Goal: Find specific page/section: Find specific page/section

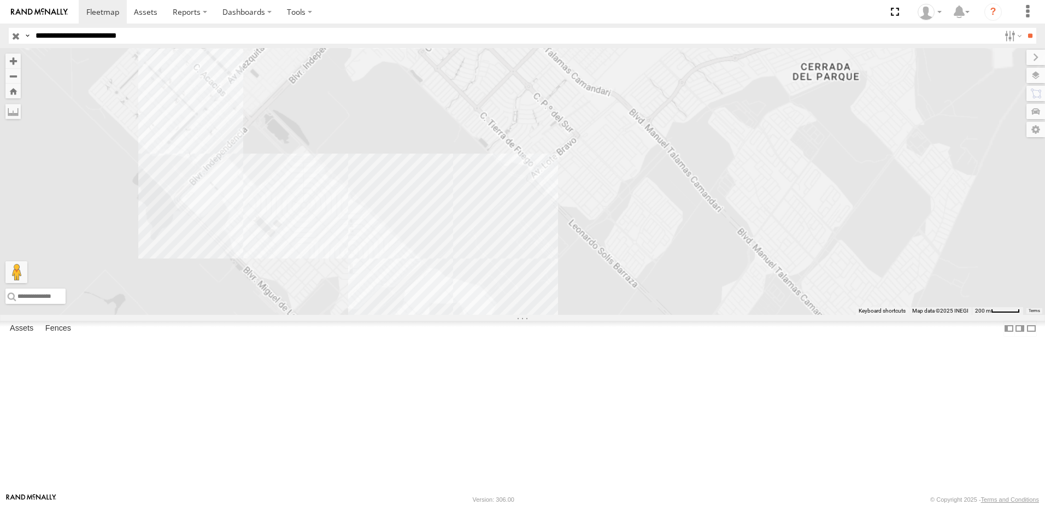
drag, startPoint x: 580, startPoint y: 341, endPoint x: 570, endPoint y: 311, distance: 31.1
click at [574, 315] on div "7323 8736" at bounding box center [522, 181] width 1045 height 267
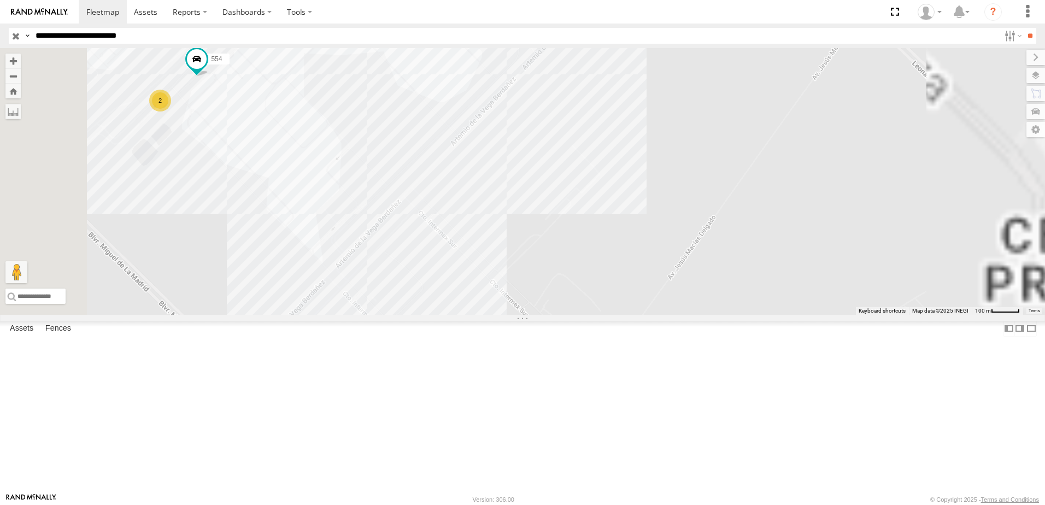
drag, startPoint x: 538, startPoint y: 306, endPoint x: 639, endPoint y: 328, distance: 103.4
click at [601, 315] on div "7323 8736 2 558 554" at bounding box center [522, 181] width 1045 height 267
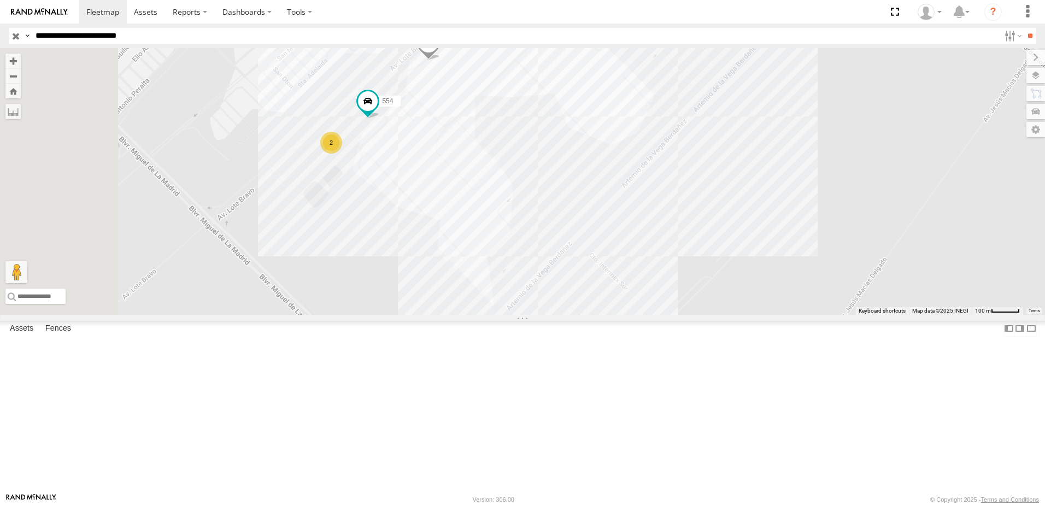
click at [562, 286] on div "7323 8736 2 558 554" at bounding box center [522, 181] width 1045 height 267
click at [722, 303] on div "7323 8736 2 558 554 ELECTROLUX ELECTROLUX 45" at bounding box center [522, 181] width 1045 height 267
click at [804, 315] on div "7323 8736 2 558 554" at bounding box center [522, 181] width 1045 height 267
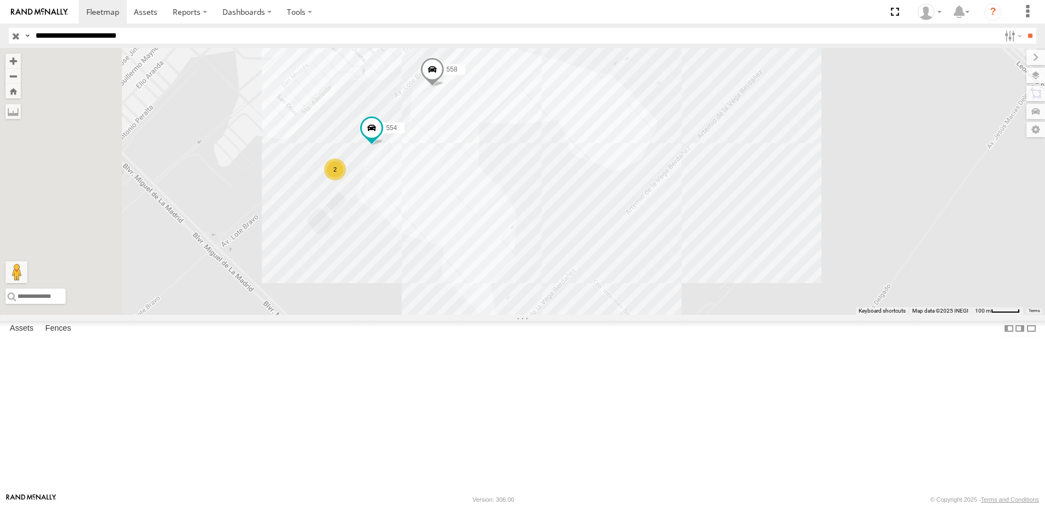
click at [810, 315] on div "7323 8736 2 558 554" at bounding box center [522, 181] width 1045 height 267
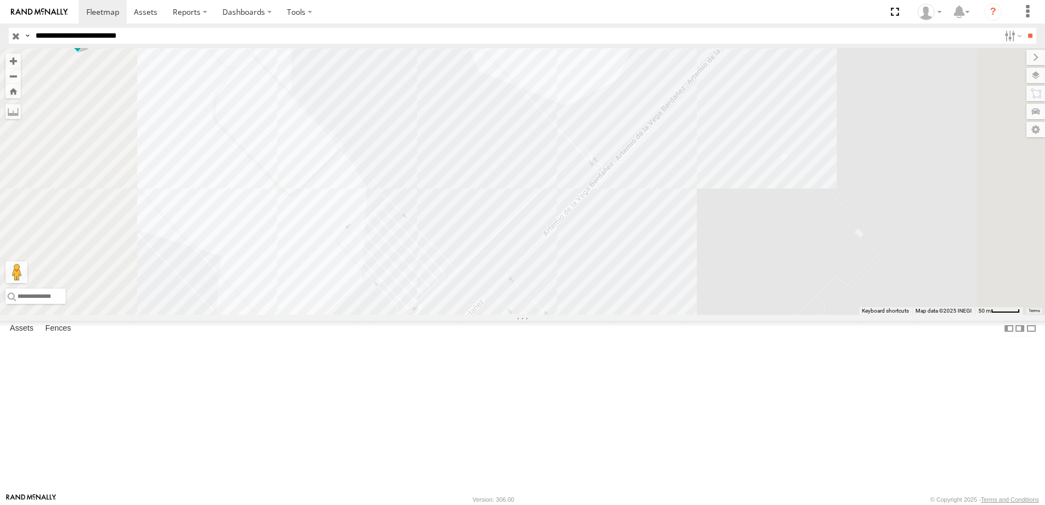
drag, startPoint x: 832, startPoint y: 371, endPoint x: 843, endPoint y: 406, distance: 36.8
click at [845, 315] on div "7323 8736 558 554" at bounding box center [522, 181] width 1045 height 267
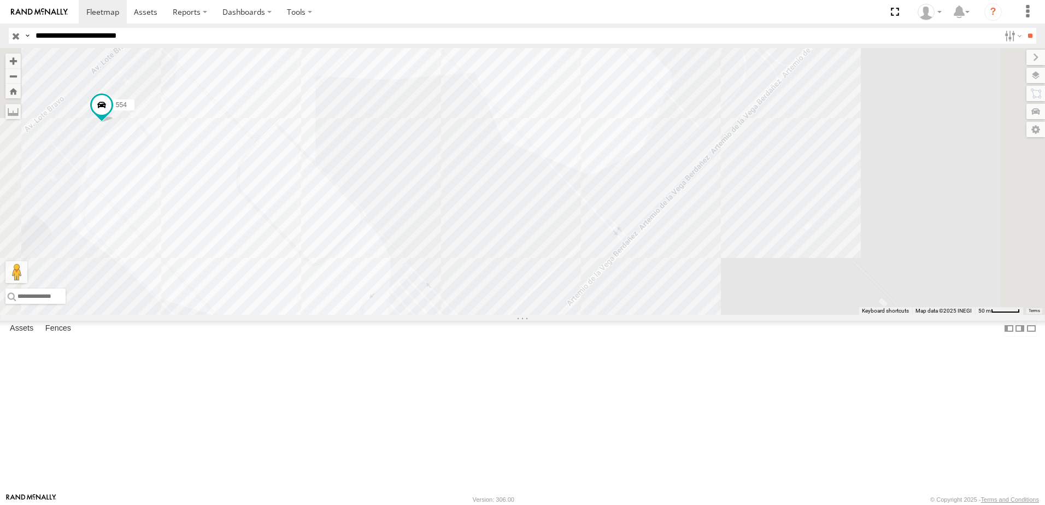
drag, startPoint x: 659, startPoint y: 315, endPoint x: 668, endPoint y: 345, distance: 31.4
click at [668, 315] on div "7323 8736 558 554" at bounding box center [522, 181] width 1045 height 267
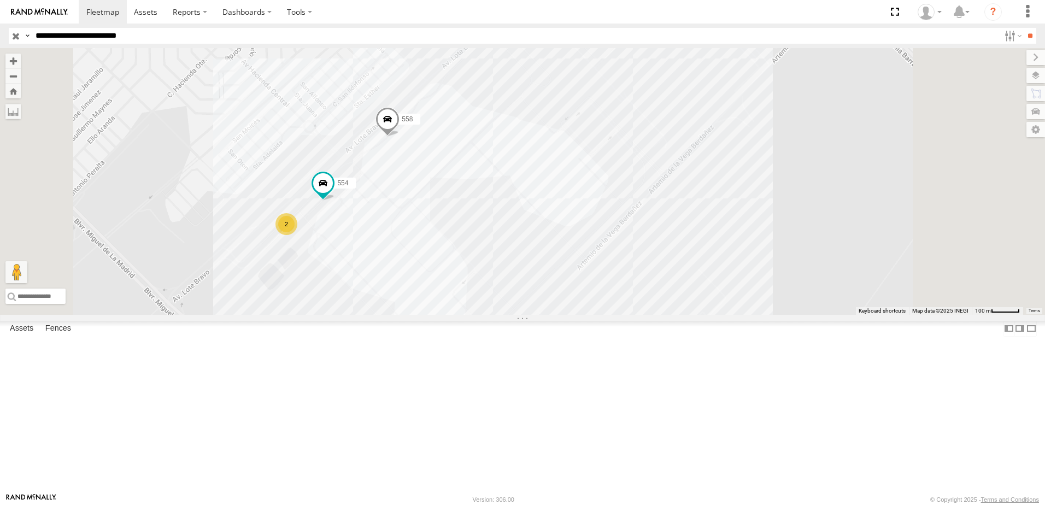
click at [681, 315] on div "7323 8736 558 554 2" at bounding box center [522, 181] width 1045 height 267
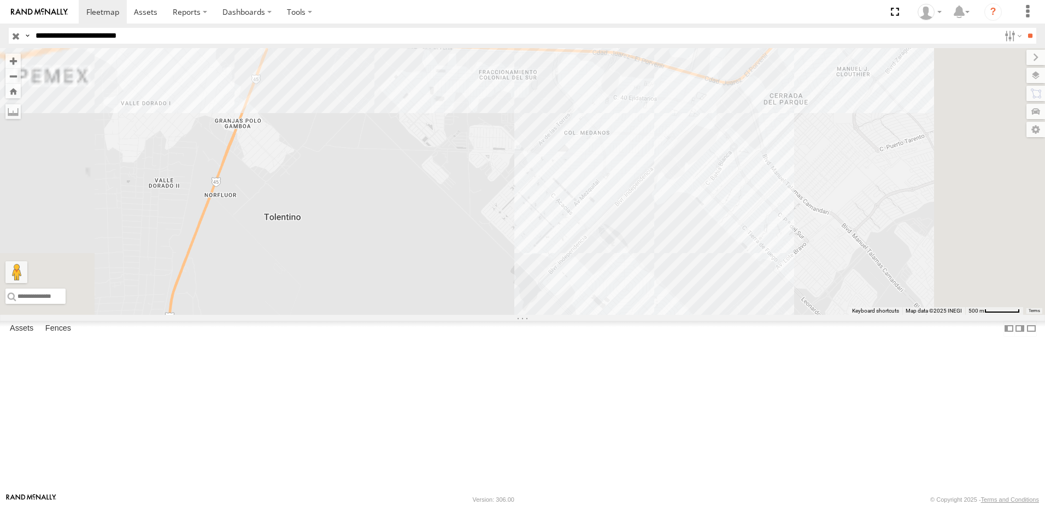
drag, startPoint x: 740, startPoint y: 384, endPoint x: 699, endPoint y: 322, distance: 74.2
click at [710, 315] on div "690 7323 8736 338 2" at bounding box center [522, 181] width 1045 height 267
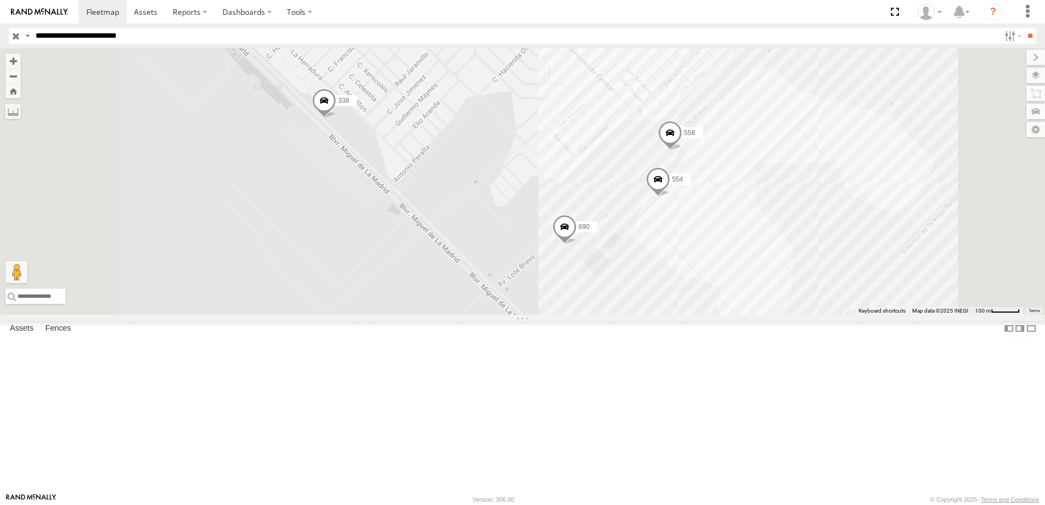
drag, startPoint x: 725, startPoint y: 380, endPoint x: 727, endPoint y: 394, distance: 13.7
click at [727, 315] on div "690 7323 8736 338 558 554" at bounding box center [522, 181] width 1045 height 267
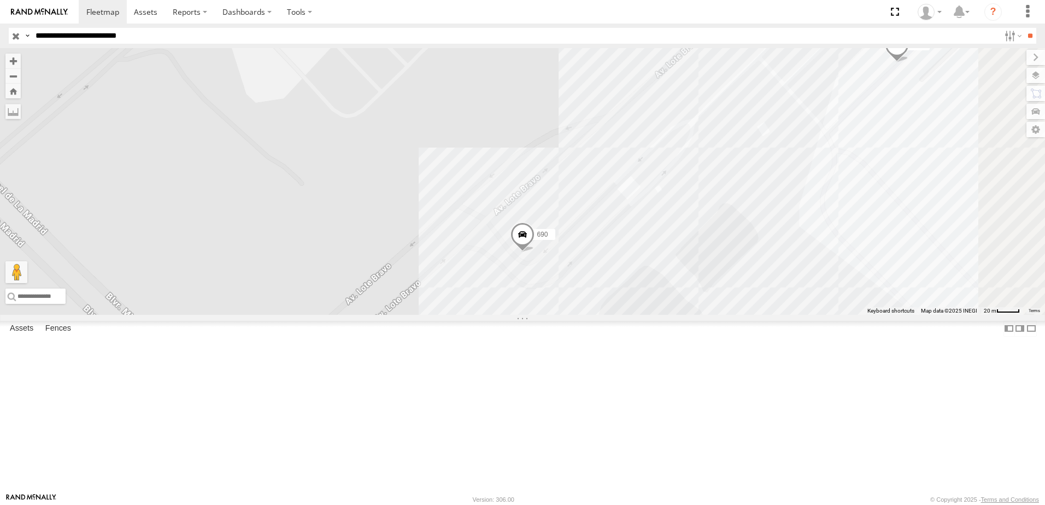
click at [705, 295] on div "690 7323 8736 338 558 554" at bounding box center [522, 181] width 1045 height 267
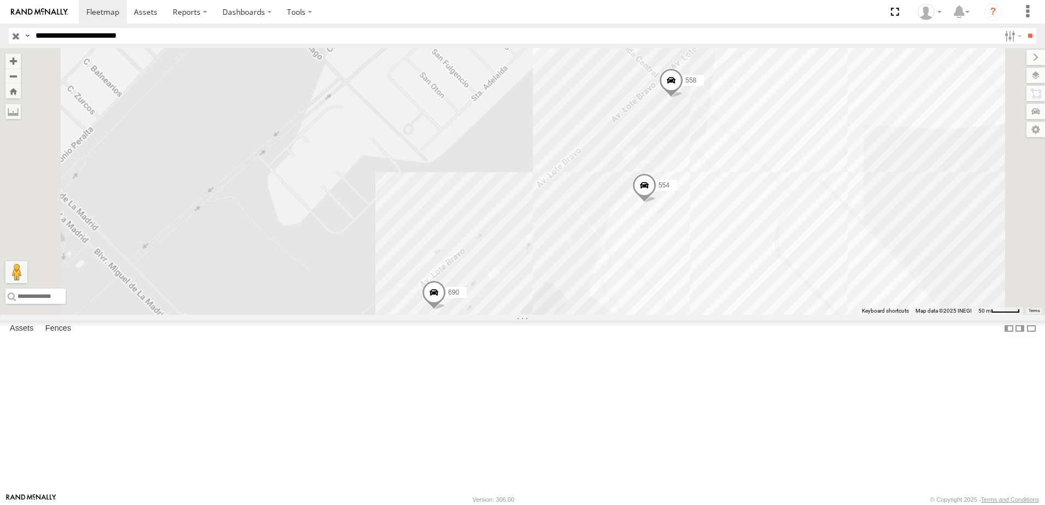
click at [705, 315] on div "690 7323 8736 338 558 554" at bounding box center [522, 181] width 1045 height 267
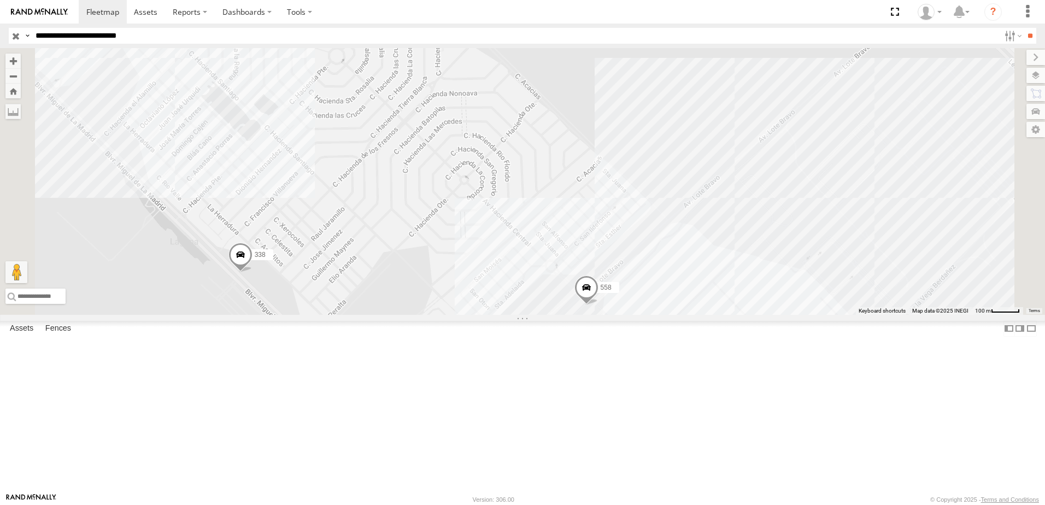
click at [276, 35] on input "**********" at bounding box center [515, 36] width 968 height 16
click at [1023, 28] on input "**" at bounding box center [1029, 36] width 13 height 16
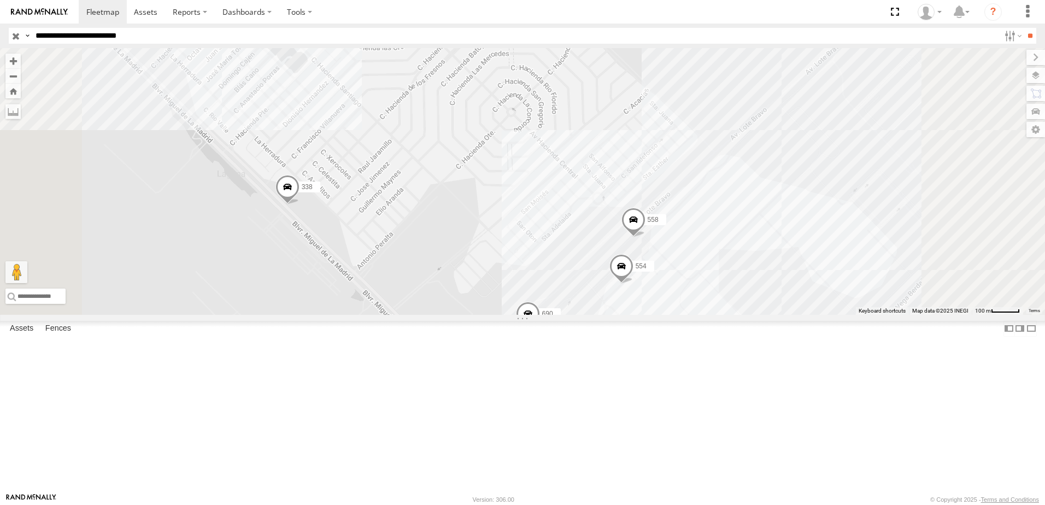
click at [187, 33] on input "**********" at bounding box center [515, 36] width 968 height 16
click at [1023, 28] on input "**" at bounding box center [1029, 36] width 13 height 16
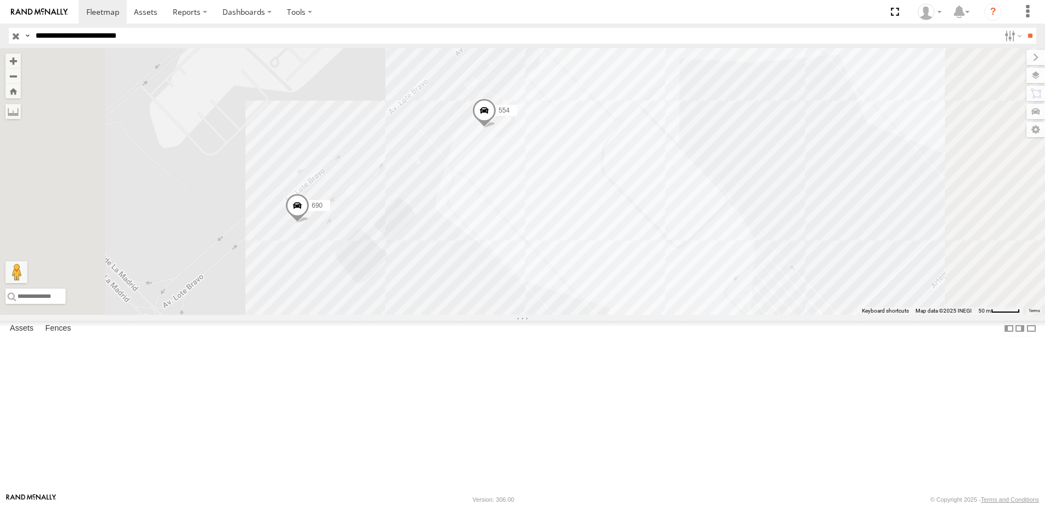
drag, startPoint x: 503, startPoint y: 350, endPoint x: 511, endPoint y: 353, distance: 8.1
click at [510, 315] on div "690 558 554" at bounding box center [522, 181] width 1045 height 267
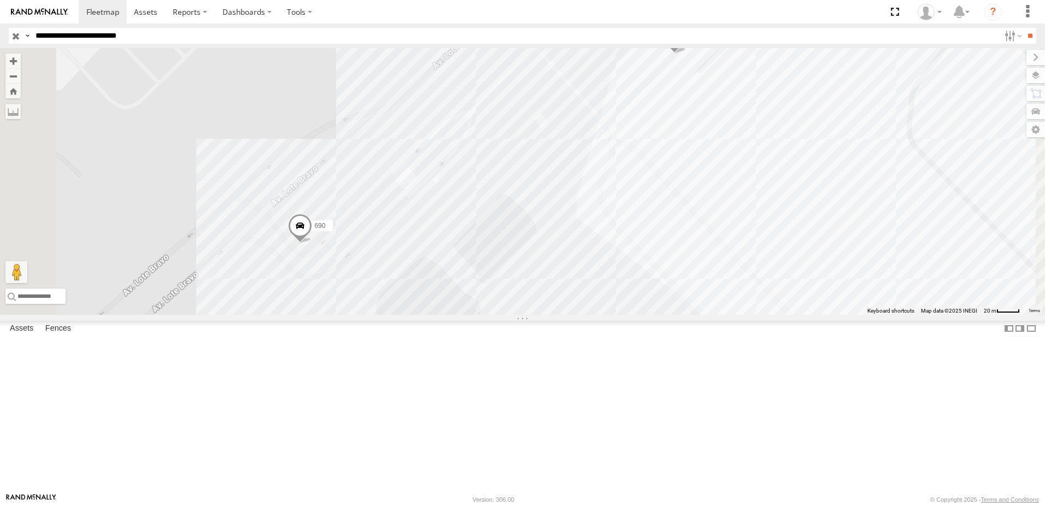
drag, startPoint x: 486, startPoint y: 376, endPoint x: 504, endPoint y: 371, distance: 18.7
click at [501, 315] on div "690 558 554" at bounding box center [522, 181] width 1045 height 267
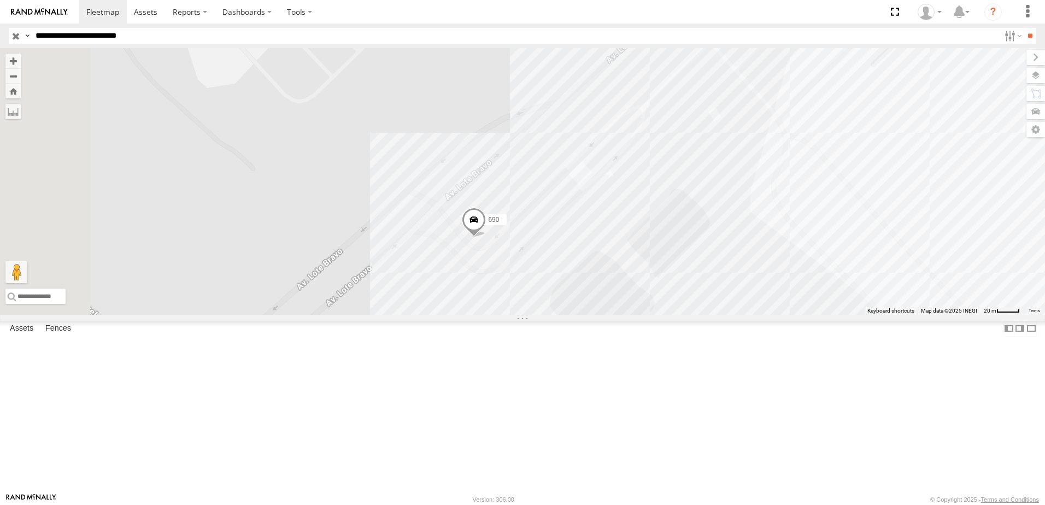
click at [583, 315] on div "690 558 554" at bounding box center [522, 181] width 1045 height 267
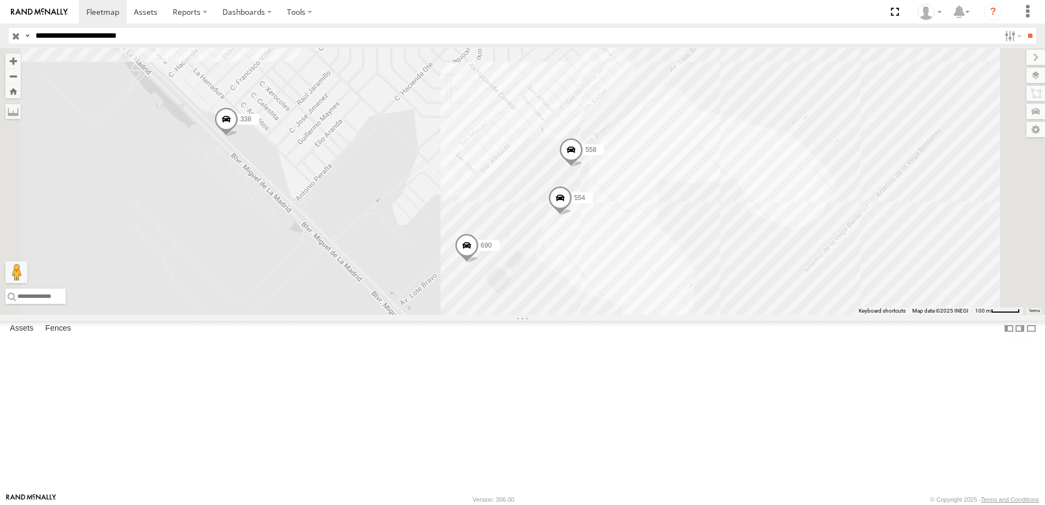
drag, startPoint x: 713, startPoint y: 259, endPoint x: 700, endPoint y: 328, distance: 69.5
click at [709, 315] on div "690 558 554 338" at bounding box center [522, 181] width 1045 height 267
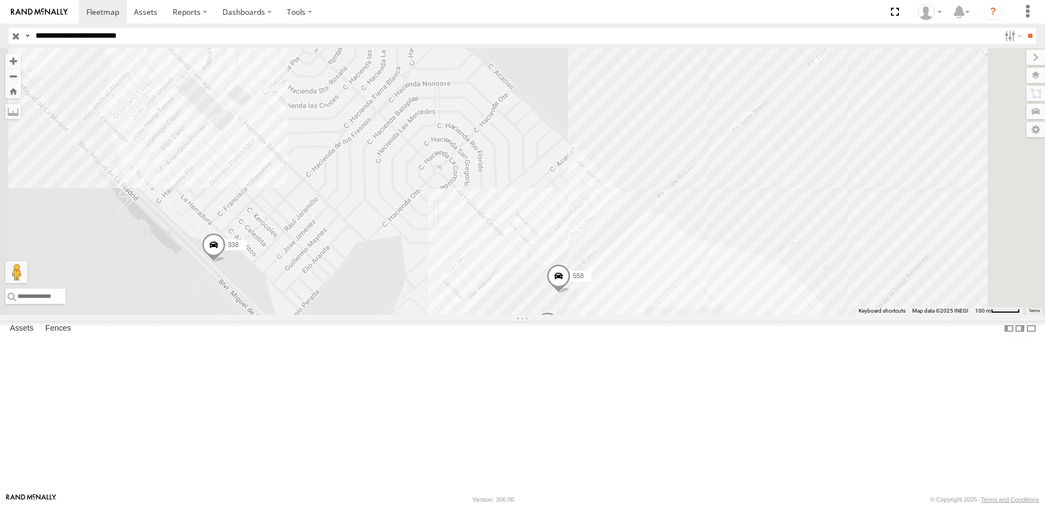
drag, startPoint x: 677, startPoint y: 254, endPoint x: 622, endPoint y: 225, distance: 62.6
click at [674, 293] on div "690 558 554 338" at bounding box center [522, 181] width 1045 height 267
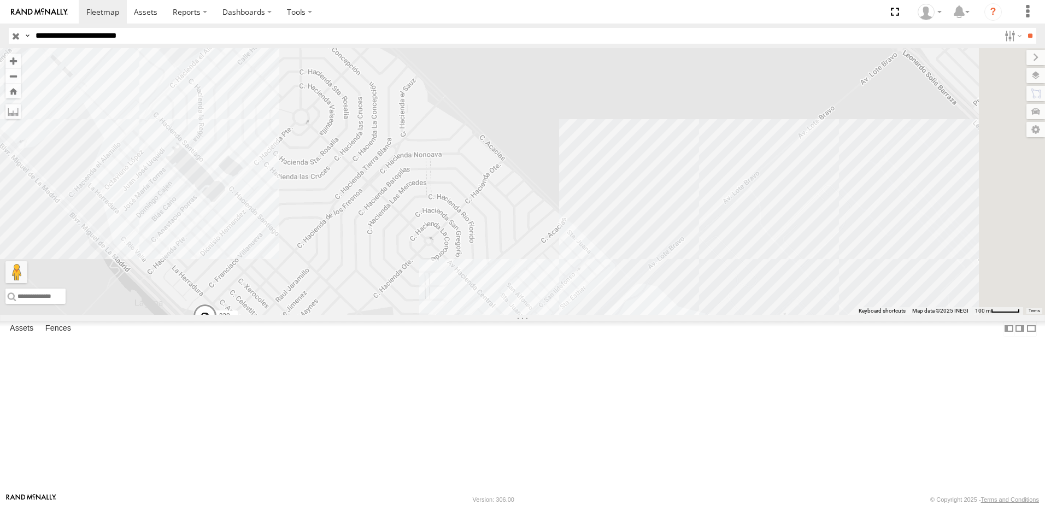
drag, startPoint x: 646, startPoint y: 302, endPoint x: 651, endPoint y: 314, distance: 13.5
click at [648, 306] on div "690 558 554 338" at bounding box center [522, 181] width 1045 height 267
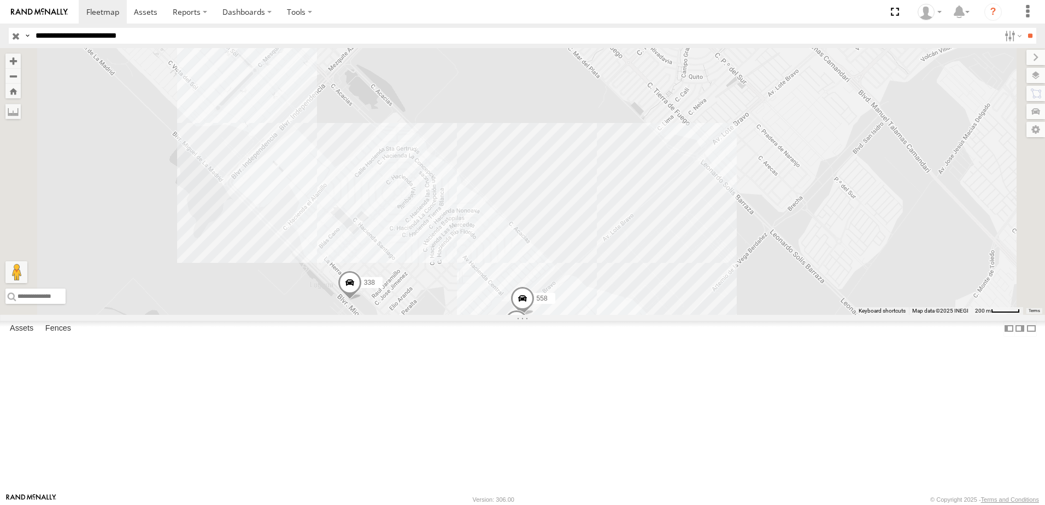
drag, startPoint x: 815, startPoint y: 364, endPoint x: 763, endPoint y: 371, distance: 52.9
click at [775, 315] on div "690 558 554 338" at bounding box center [522, 181] width 1045 height 267
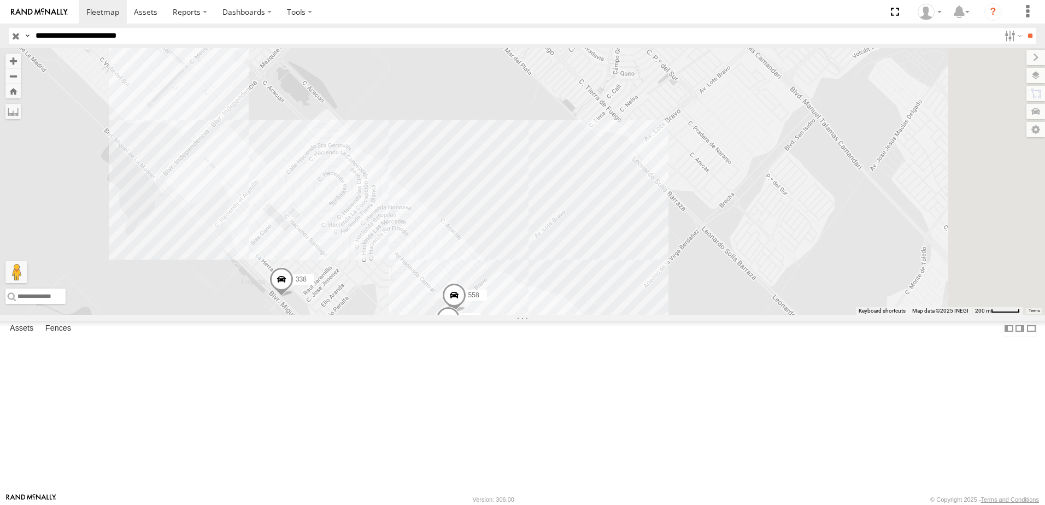
drag, startPoint x: 720, startPoint y: 373, endPoint x: 723, endPoint y: 331, distance: 42.2
click at [722, 315] on div "690 558 554 338" at bounding box center [522, 181] width 1045 height 267
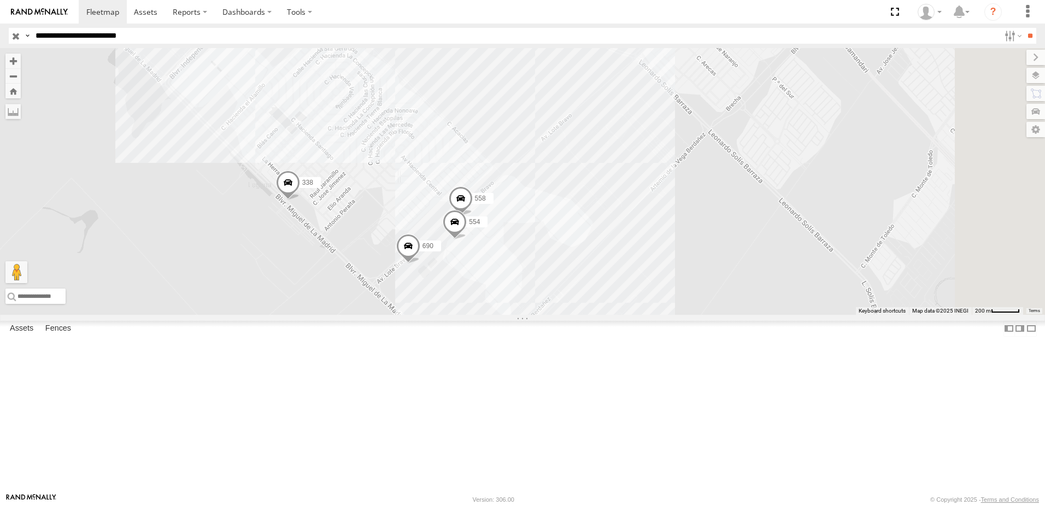
drag, startPoint x: 594, startPoint y: 355, endPoint x: 626, endPoint y: 345, distance: 32.8
click at [622, 315] on div "690 558 554 338" at bounding box center [522, 181] width 1045 height 267
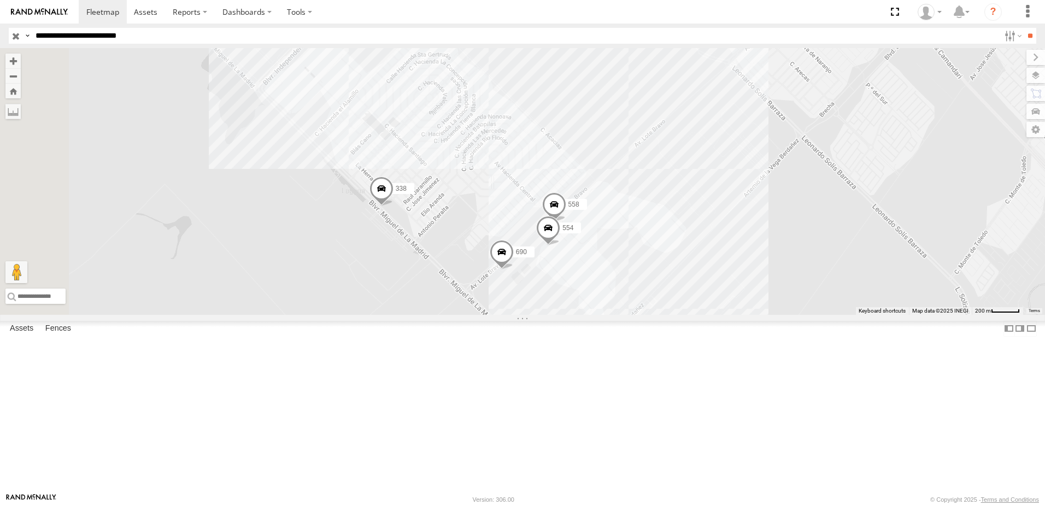
drag, startPoint x: 658, startPoint y: 270, endPoint x: 671, endPoint y: 314, distance: 46.0
click at [671, 314] on div "690 558 554 338" at bounding box center [522, 181] width 1045 height 267
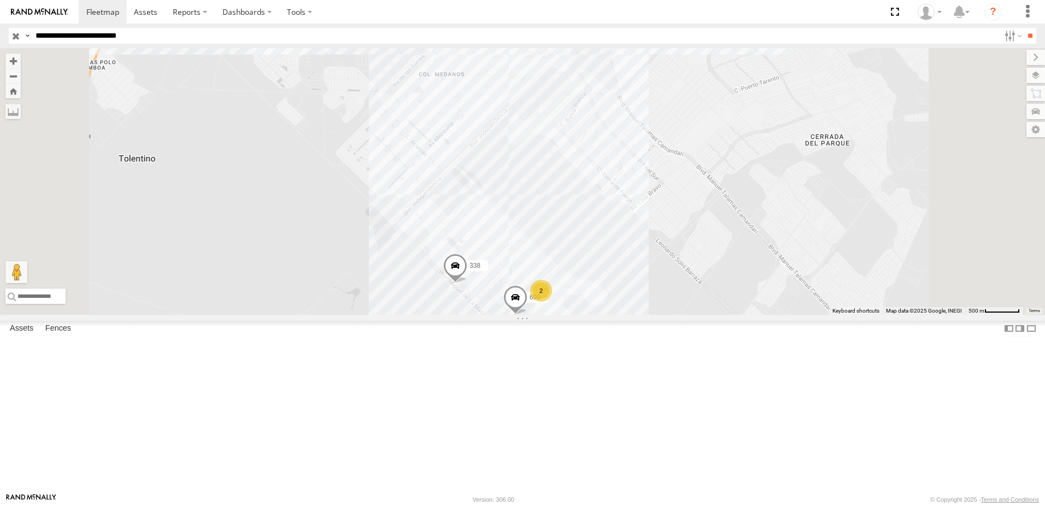
drag, startPoint x: 812, startPoint y: 200, endPoint x: 808, endPoint y: 221, distance: 21.2
click at [808, 221] on div "690 338 2" at bounding box center [522, 181] width 1045 height 267
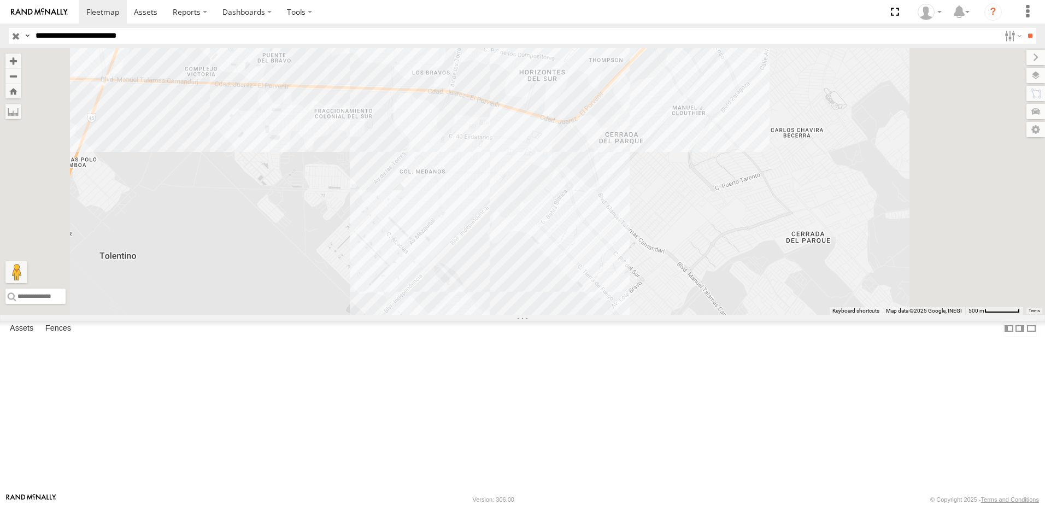
click at [734, 270] on div "690 338 2" at bounding box center [522, 181] width 1045 height 267
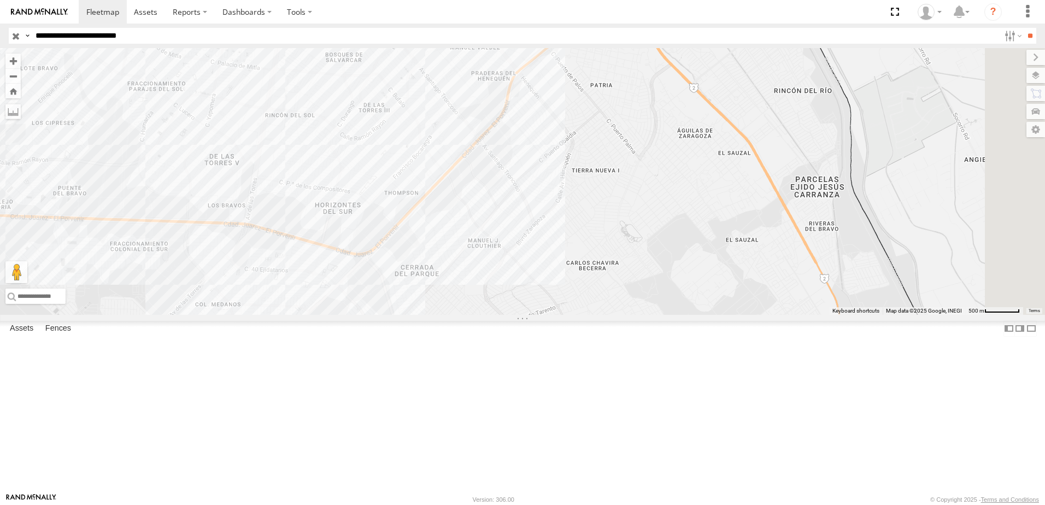
drag, startPoint x: 719, startPoint y: 253, endPoint x: 761, endPoint y: 214, distance: 57.2
click at [752, 220] on div "690 338 2" at bounding box center [522, 181] width 1045 height 267
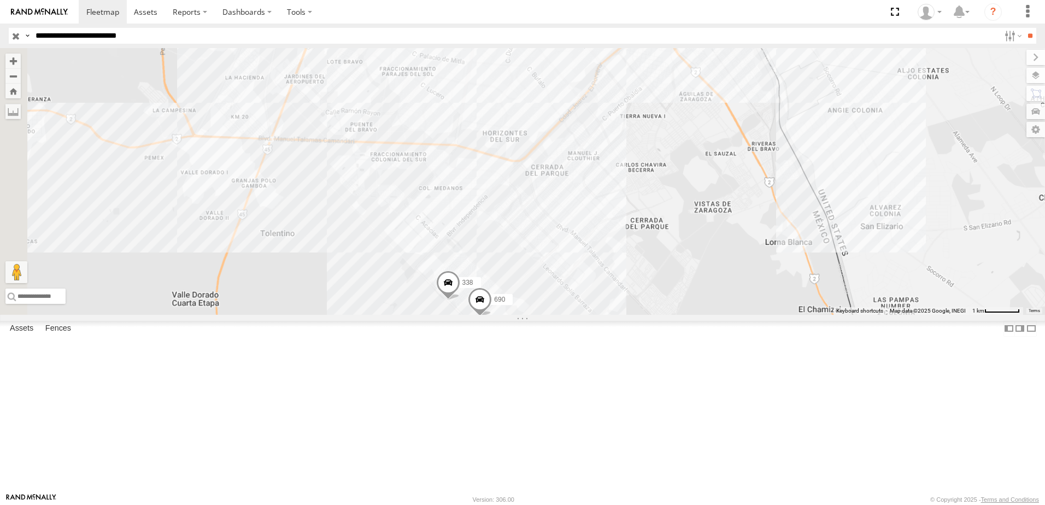
drag, startPoint x: 691, startPoint y: 250, endPoint x: 687, endPoint y: 231, distance: 19.9
click at [691, 240] on div "690 338" at bounding box center [522, 181] width 1045 height 267
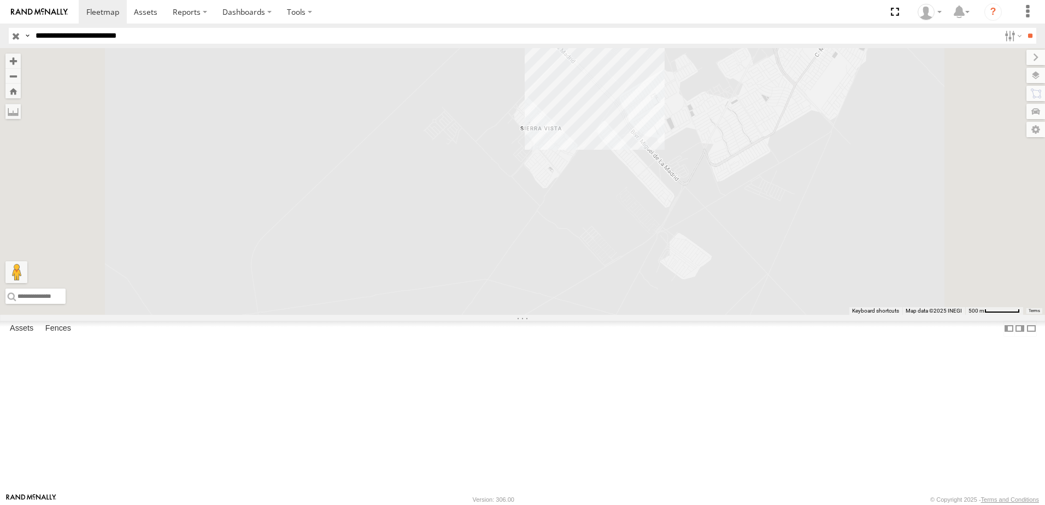
drag, startPoint x: 700, startPoint y: 224, endPoint x: 701, endPoint y: 229, distance: 5.5
click at [701, 228] on div "690 338 2" at bounding box center [522, 181] width 1045 height 267
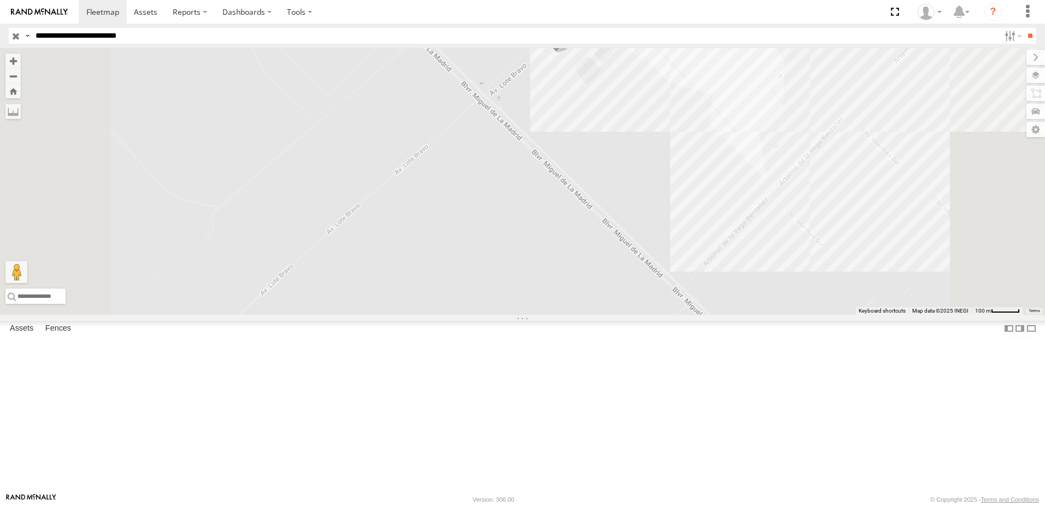
drag, startPoint x: 713, startPoint y: 214, endPoint x: 717, endPoint y: 223, distance: 10.4
click at [717, 221] on div "690 338 554" at bounding box center [522, 181] width 1045 height 267
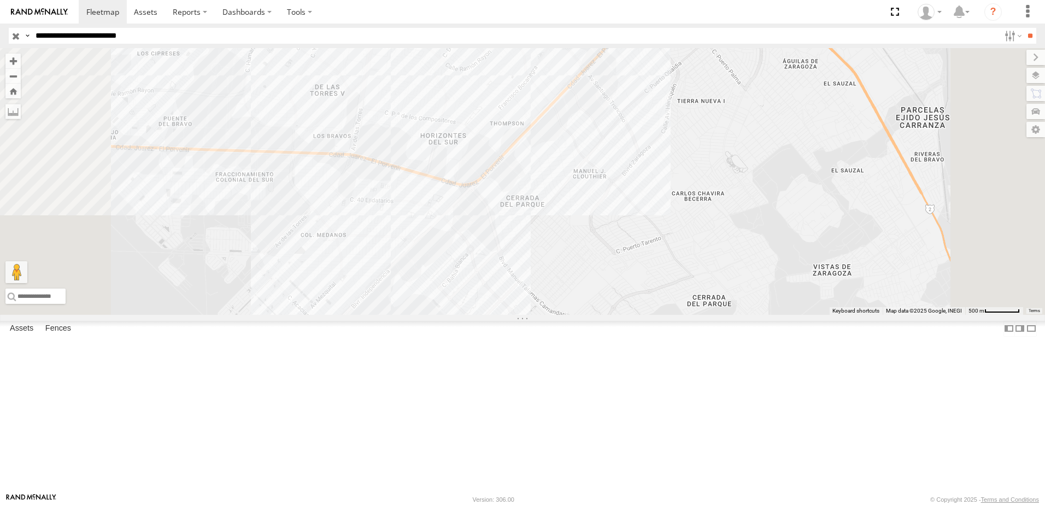
click at [609, 315] on div at bounding box center [522, 181] width 1045 height 267
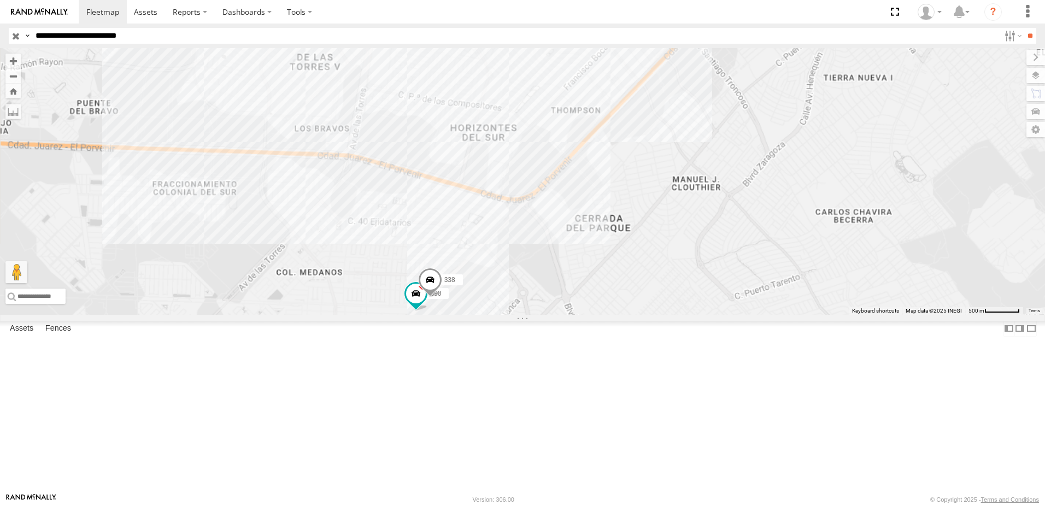
drag, startPoint x: 622, startPoint y: 388, endPoint x: 632, endPoint y: 231, distance: 157.7
click at [632, 255] on div "690 338" at bounding box center [522, 181] width 1045 height 267
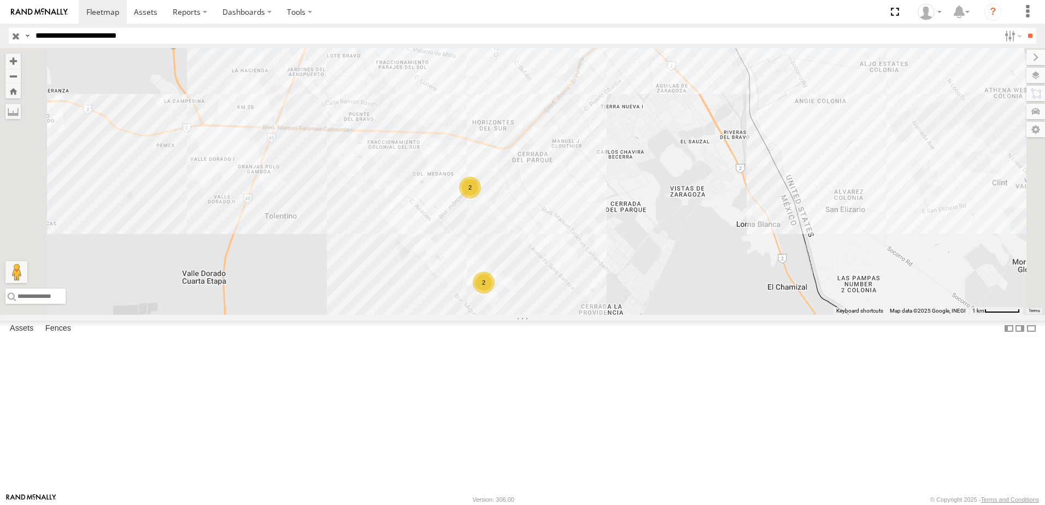
drag, startPoint x: 579, startPoint y: 87, endPoint x: 512, endPoint y: 421, distance: 340.4
click at [538, 315] on div "2 2" at bounding box center [522, 181] width 1045 height 267
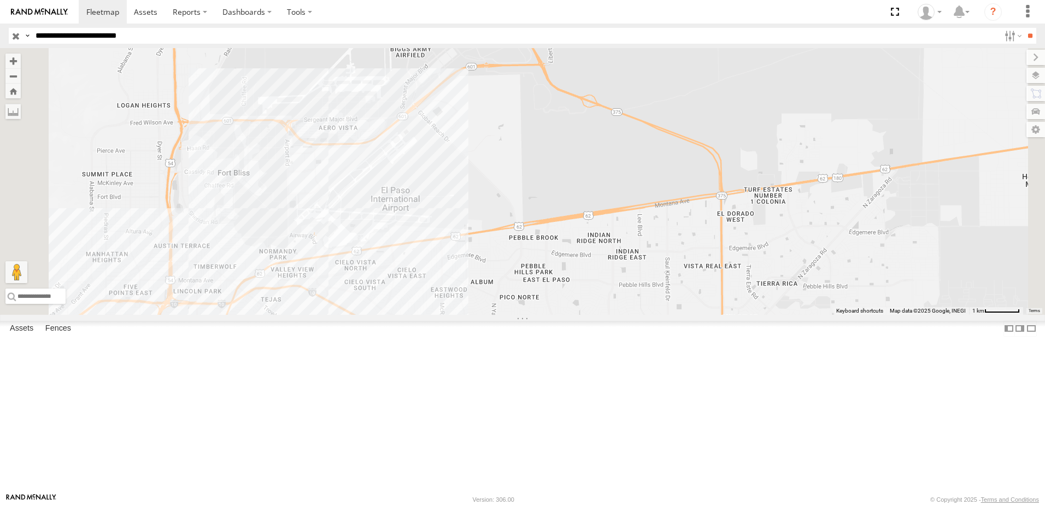
click at [803, 315] on div "2 2" at bounding box center [522, 181] width 1045 height 267
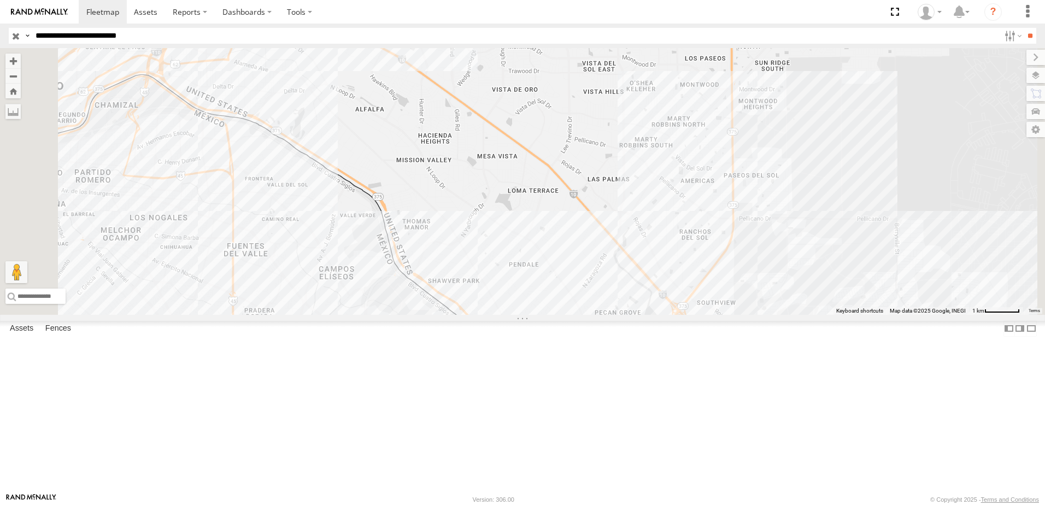
drag, startPoint x: 691, startPoint y: 330, endPoint x: 691, endPoint y: 280, distance: 49.7
click at [691, 283] on div "2 2" at bounding box center [522, 181] width 1045 height 267
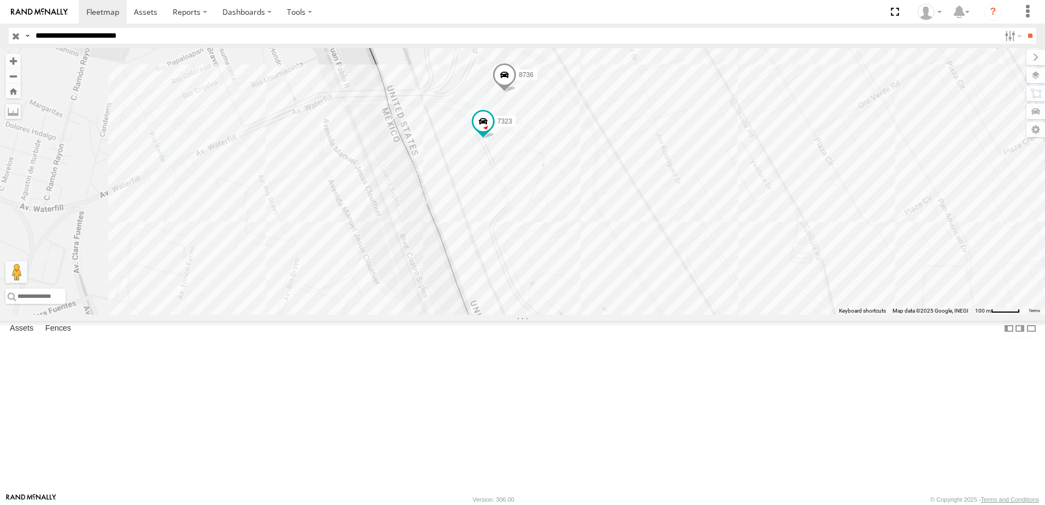
drag, startPoint x: 692, startPoint y: 329, endPoint x: 692, endPoint y: 310, distance: 19.7
click at [692, 314] on div "7323 8736" at bounding box center [522, 181] width 1045 height 267
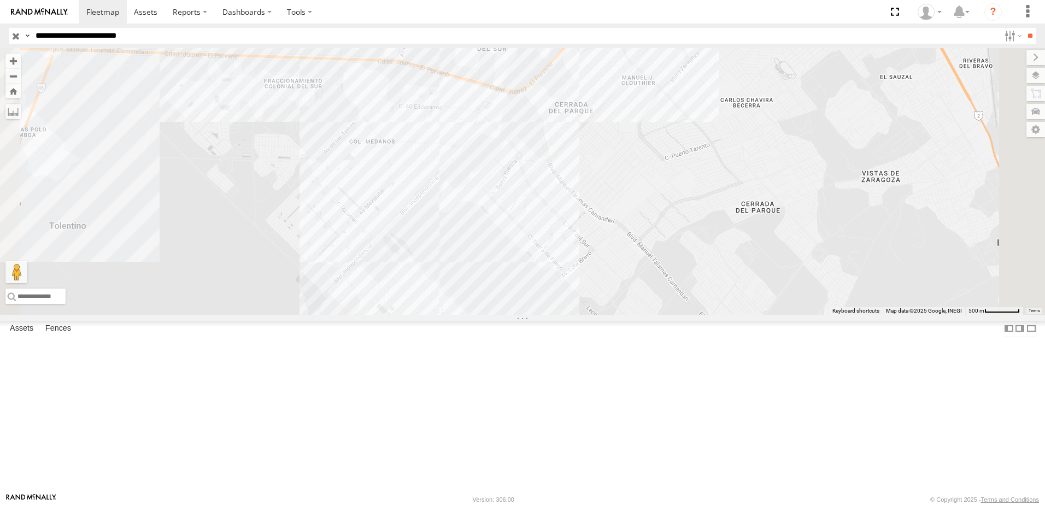
drag, startPoint x: 610, startPoint y: 414, endPoint x: 617, endPoint y: 382, distance: 32.5
click at [617, 315] on div "690 338 2" at bounding box center [522, 181] width 1045 height 267
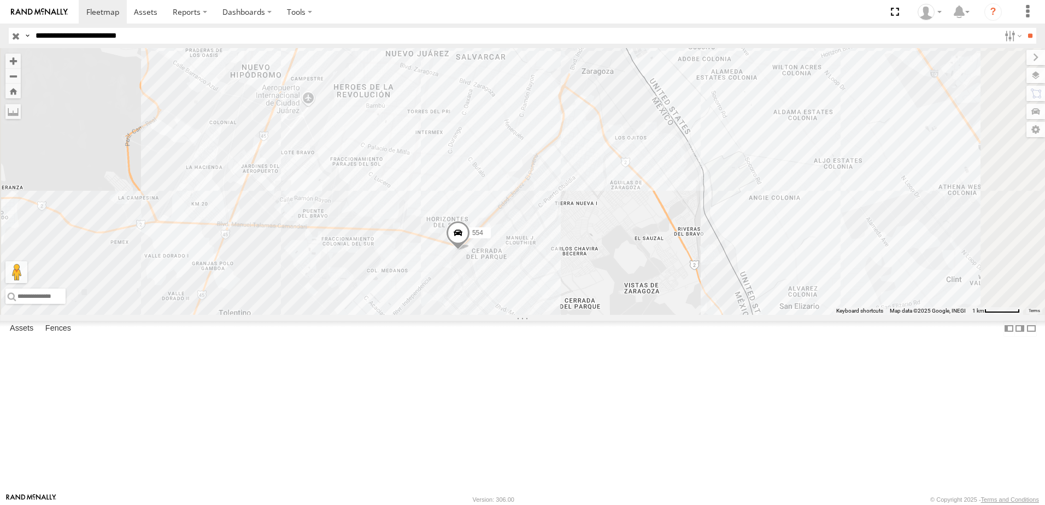
drag, startPoint x: 821, startPoint y: 259, endPoint x: 784, endPoint y: 251, distance: 37.1
click at [804, 270] on div "690 2 558 338 554" at bounding box center [522, 181] width 1045 height 267
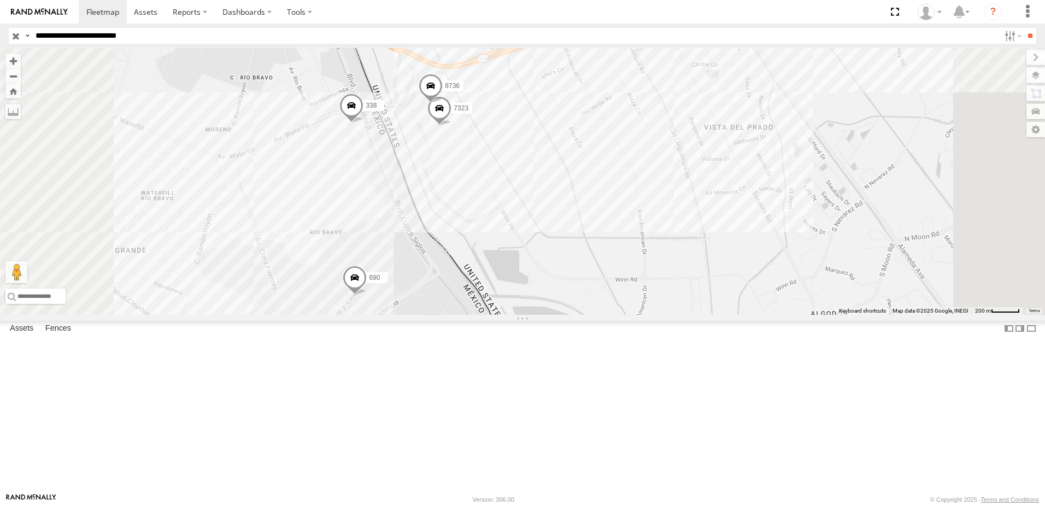
drag, startPoint x: 595, startPoint y: 249, endPoint x: 598, endPoint y: 258, distance: 9.0
click at [598, 258] on div "690 558 338 554 7323 8736" at bounding box center [522, 181] width 1045 height 267
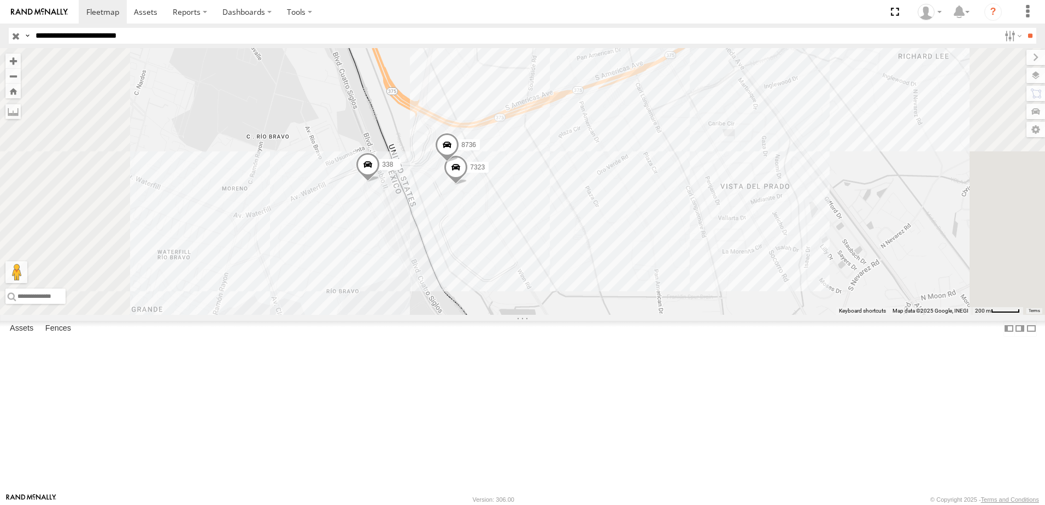
drag, startPoint x: 565, startPoint y: 365, endPoint x: 595, endPoint y: 295, distance: 76.1
click at [585, 315] on div "690 558 338 554 7323 8736" at bounding box center [522, 181] width 1045 height 267
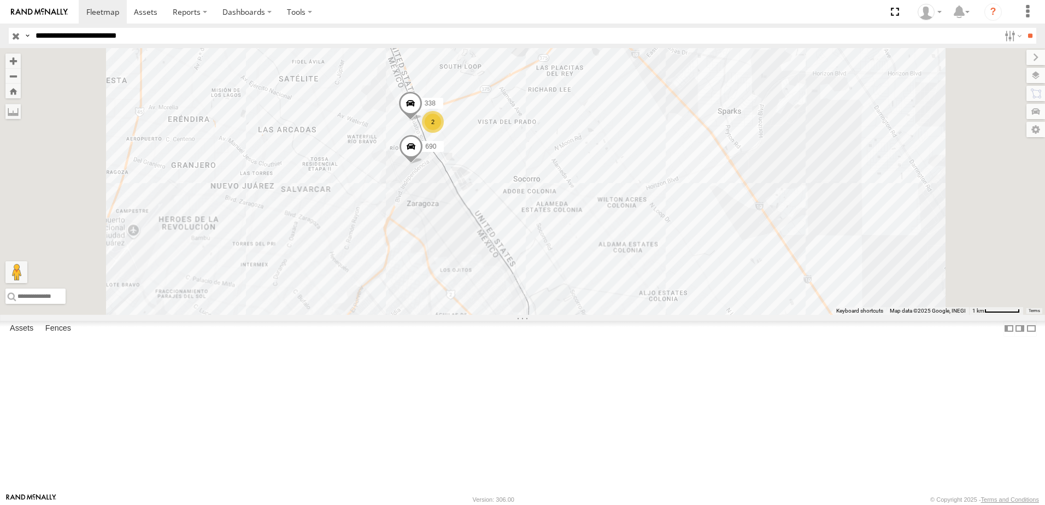
click at [574, 226] on div "690 558 338 554 2" at bounding box center [522, 181] width 1045 height 267
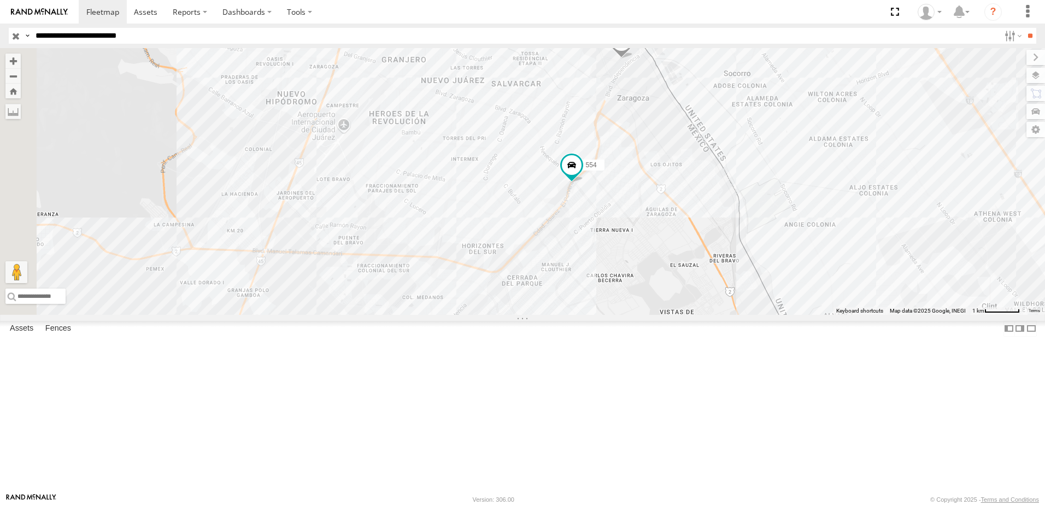
drag, startPoint x: 559, startPoint y: 245, endPoint x: 708, endPoint y: 328, distance: 170.5
click at [657, 308] on div "690 3 554 558" at bounding box center [522, 181] width 1045 height 267
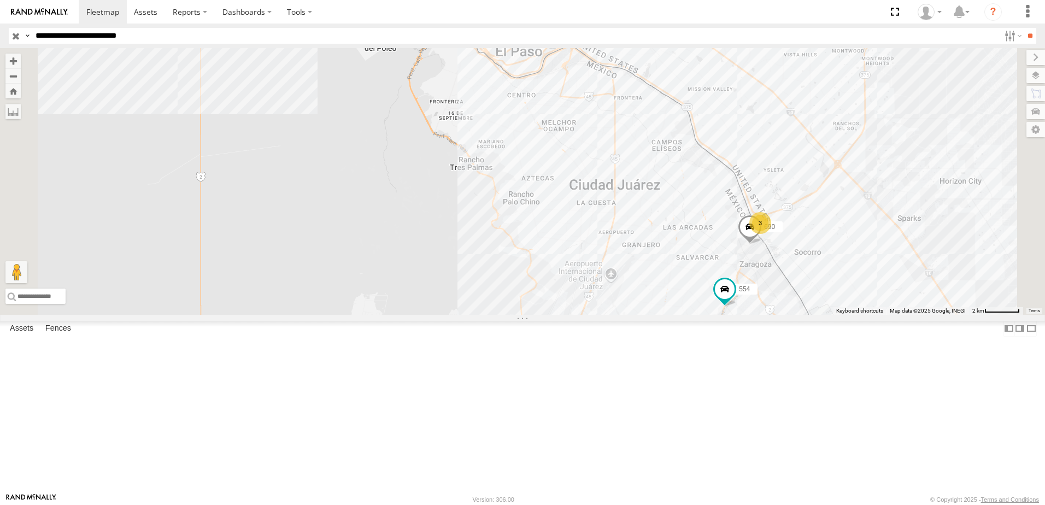
drag, startPoint x: 517, startPoint y: 201, endPoint x: 526, endPoint y: 205, distance: 9.0
click at [525, 204] on div "690 554 558 3" at bounding box center [522, 181] width 1045 height 267
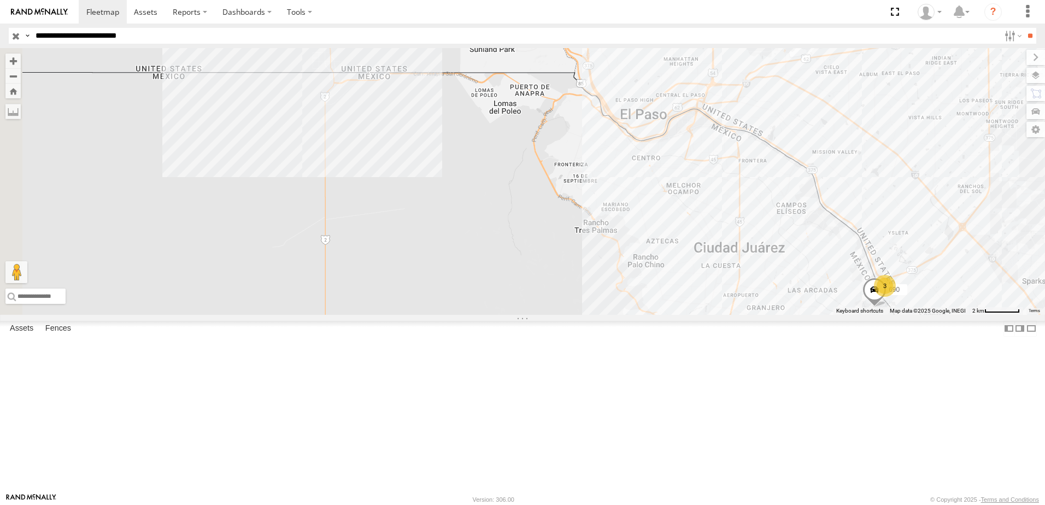
drag, startPoint x: 862, startPoint y: 343, endPoint x: 640, endPoint y: 287, distance: 228.7
click at [640, 287] on div "690 554 558 3" at bounding box center [522, 181] width 1045 height 267
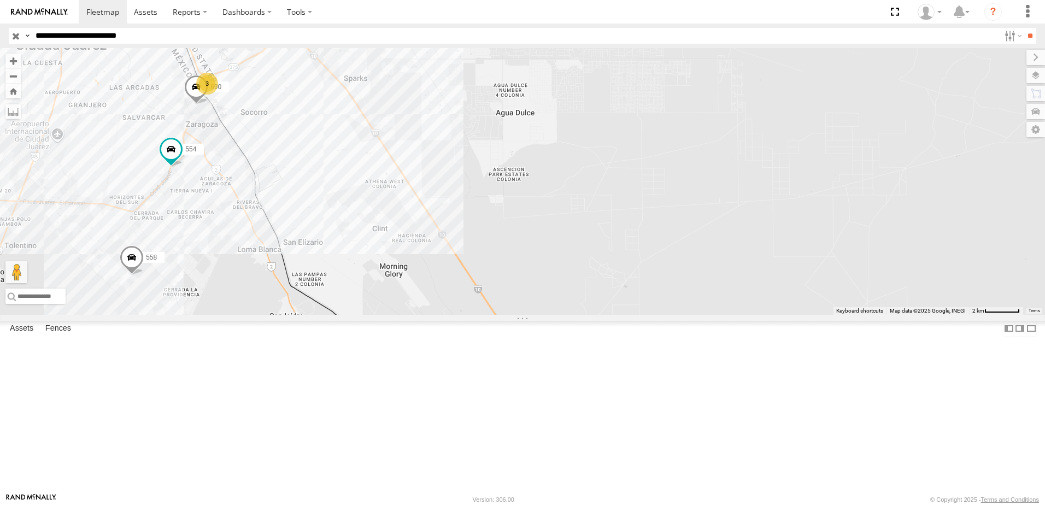
drag, startPoint x: 579, startPoint y: 261, endPoint x: 605, endPoint y: 252, distance: 27.6
click at [603, 253] on div "690 554 558 3" at bounding box center [522, 181] width 1045 height 267
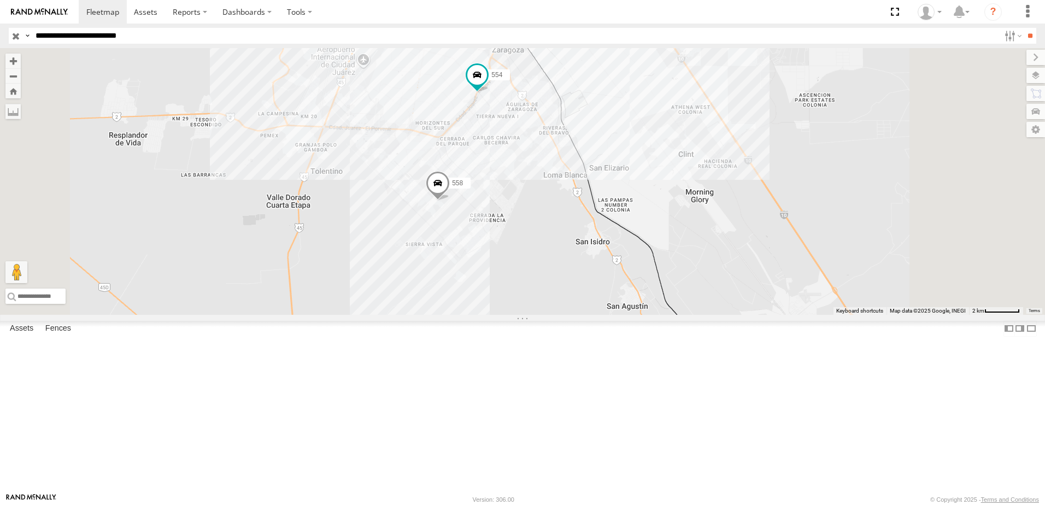
click at [561, 245] on div "554 558 690 3" at bounding box center [522, 181] width 1045 height 267
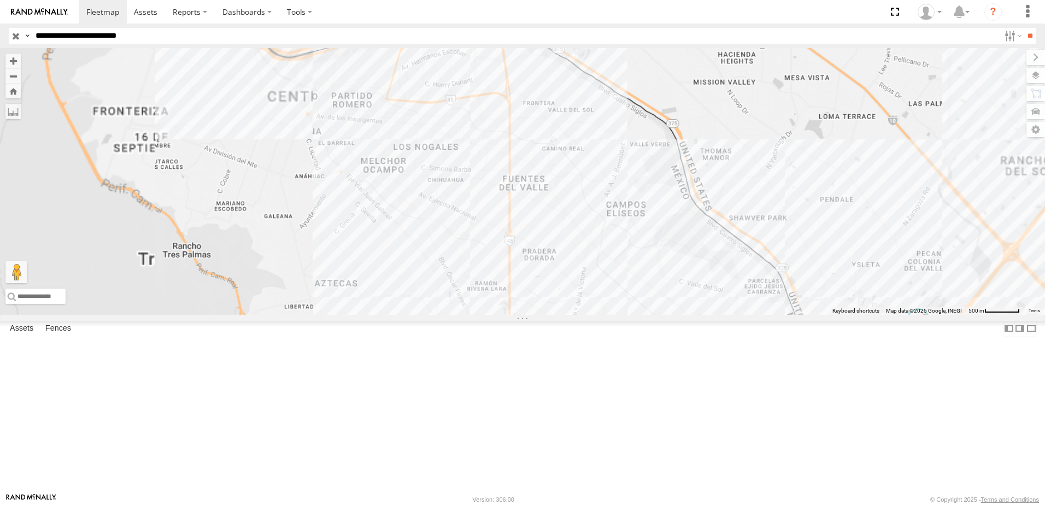
drag, startPoint x: 546, startPoint y: 119, endPoint x: 550, endPoint y: 151, distance: 32.5
click at [550, 147] on div "690 7323 558 554" at bounding box center [522, 181] width 1045 height 267
